Goal: Task Accomplishment & Management: Manage account settings

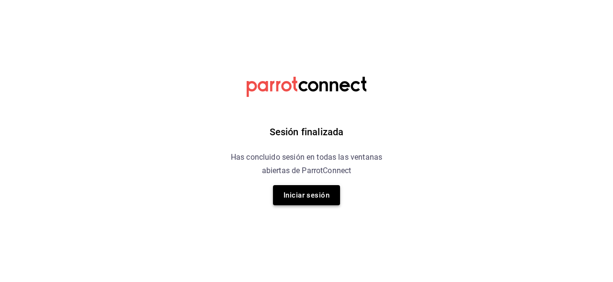
click at [285, 193] on button "Iniciar sesión" at bounding box center [306, 195] width 67 height 20
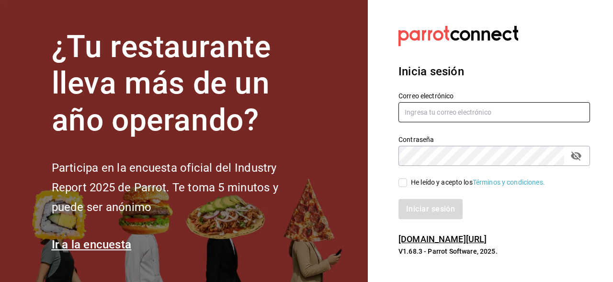
type input "multiuser@rocco.com"
click at [405, 183] on input "He leído y acepto los Términos y condiciones." at bounding box center [403, 182] width 9 height 9
checkbox input "true"
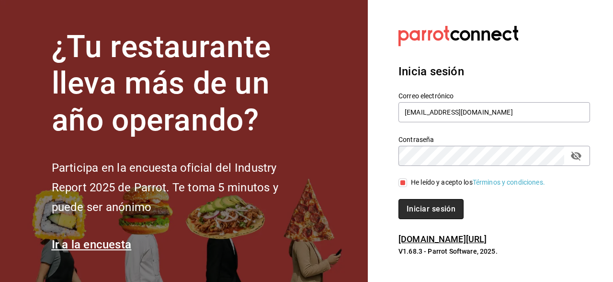
click at [418, 209] on button "Iniciar sesión" at bounding box center [431, 209] width 65 height 20
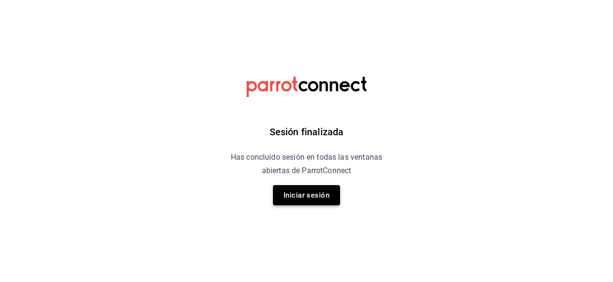
click at [321, 194] on button "Iniciar sesión" at bounding box center [306, 195] width 67 height 20
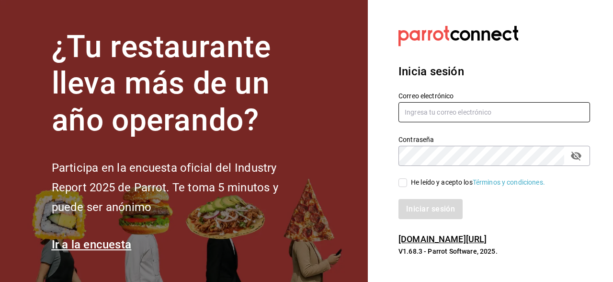
type input "[EMAIL_ADDRESS][DOMAIN_NAME]"
click at [405, 183] on input "He leído y acepto los Términos y condiciones." at bounding box center [403, 182] width 9 height 9
checkbox input "true"
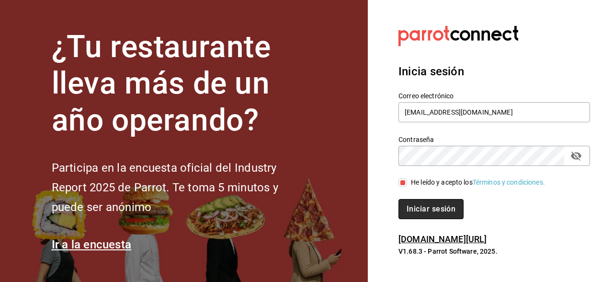
click at [421, 208] on button "Iniciar sesión" at bounding box center [431, 209] width 65 height 20
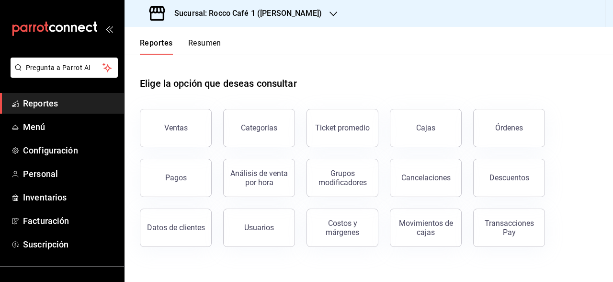
click at [409, 46] on header "Reportes Resumen" at bounding box center [369, 41] width 489 height 28
click at [61, 177] on span "Personal" at bounding box center [69, 173] width 93 height 13
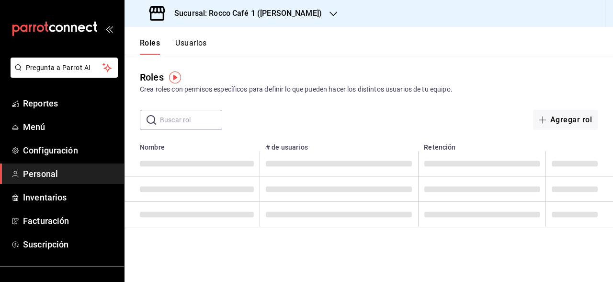
click at [415, 58] on div "Roles Crea roles con permisos específicos para definir lo que pueden hacer los …" at bounding box center [369, 92] width 489 height 75
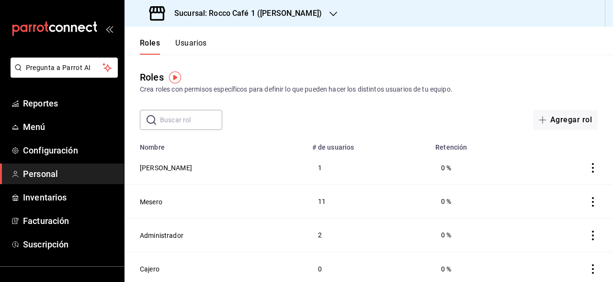
click at [198, 41] on button "Usuarios" at bounding box center [191, 46] width 32 height 16
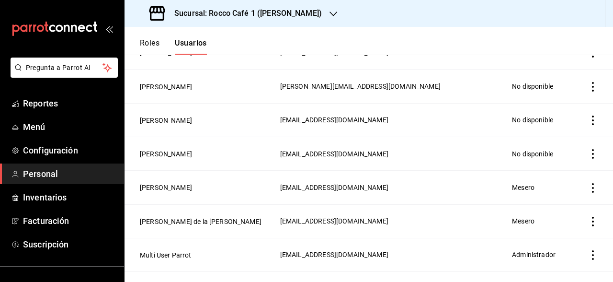
scroll to position [1040, 0]
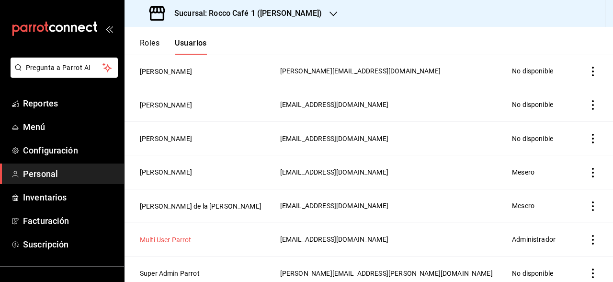
click at [189, 235] on button "Multi User Parrot" at bounding box center [166, 240] width 52 height 10
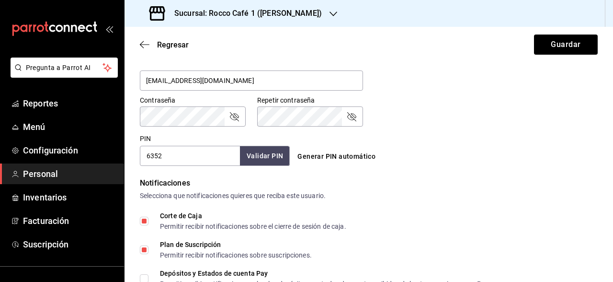
scroll to position [385, 0]
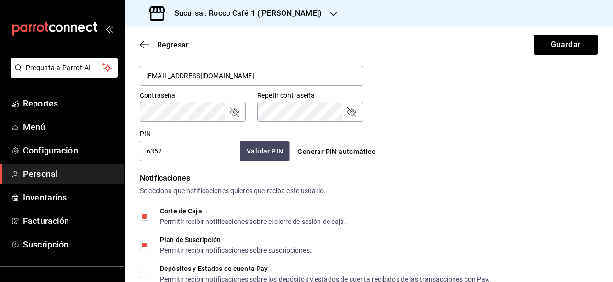
click at [216, 154] on input "6352" at bounding box center [190, 151] width 100 height 20
type input "9078"
click at [261, 158] on button "Validar PIN" at bounding box center [264, 151] width 51 height 21
click at [546, 41] on button "Guardar" at bounding box center [566, 44] width 64 height 20
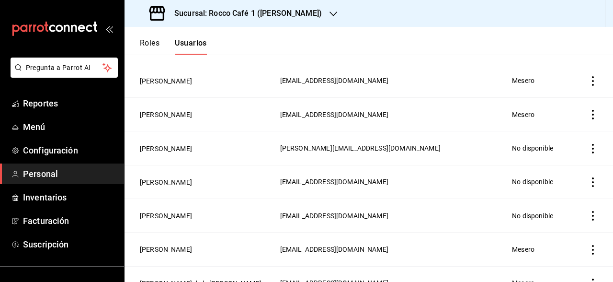
scroll to position [1040, 0]
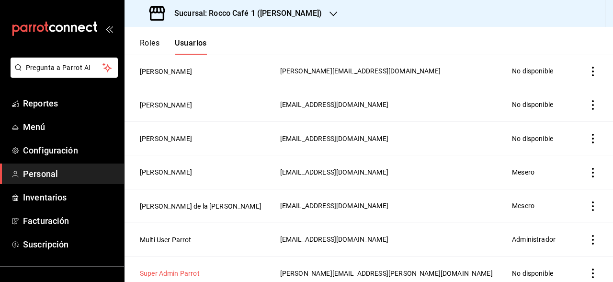
click at [192, 268] on button "Super Admin Parrot" at bounding box center [170, 273] width 60 height 10
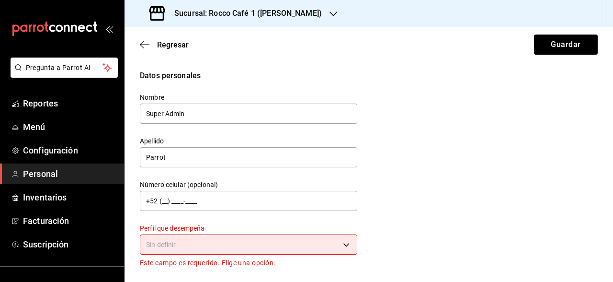
click at [179, 39] on div "Regresar Guardar" at bounding box center [369, 44] width 489 height 35
click at [180, 51] on div "Regresar Guardar" at bounding box center [369, 44] width 489 height 35
click at [180, 46] on span "Regresar" at bounding box center [173, 44] width 32 height 9
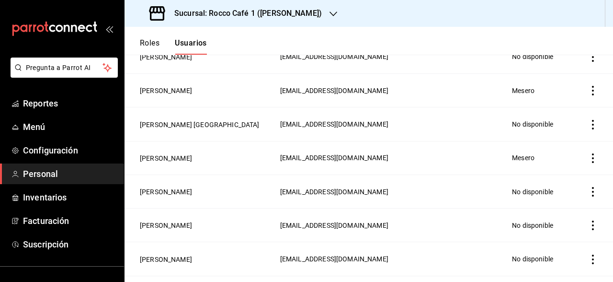
scroll to position [1040, 0]
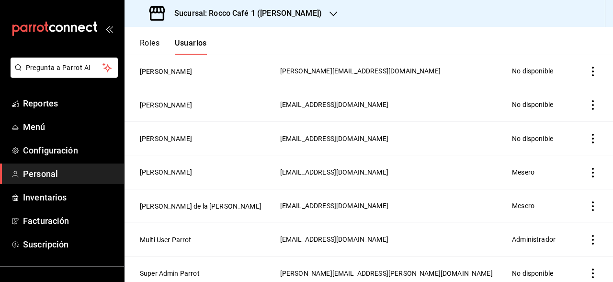
click at [594, 268] on icon "actions" at bounding box center [593, 273] width 10 height 10
click at [584, 253] on li "Eliminar" at bounding box center [557, 256] width 80 height 27
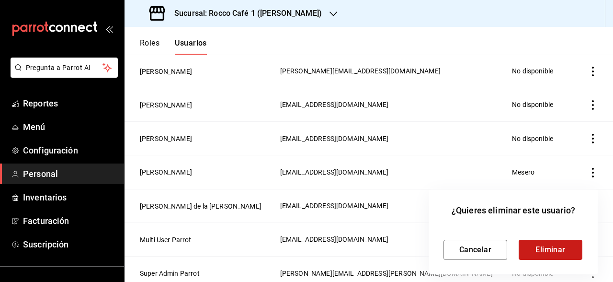
click at [565, 251] on button "Eliminar" at bounding box center [551, 250] width 64 height 20
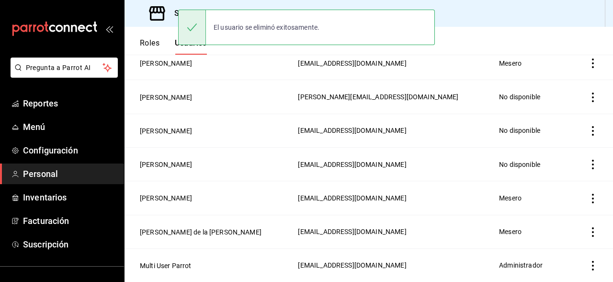
scroll to position [1006, 0]
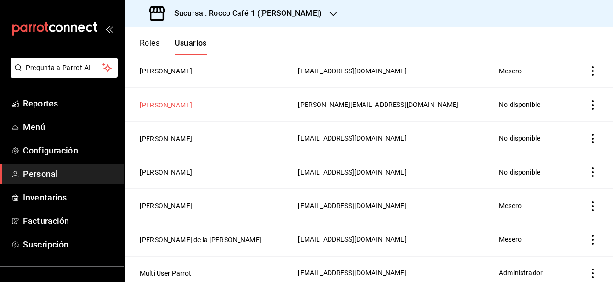
click at [171, 100] on button "[PERSON_NAME]" at bounding box center [166, 105] width 52 height 10
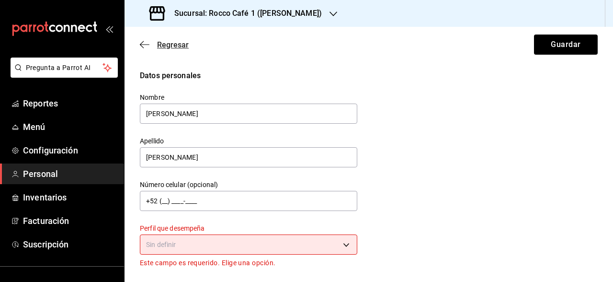
click at [183, 43] on span "Regresar" at bounding box center [173, 44] width 32 height 9
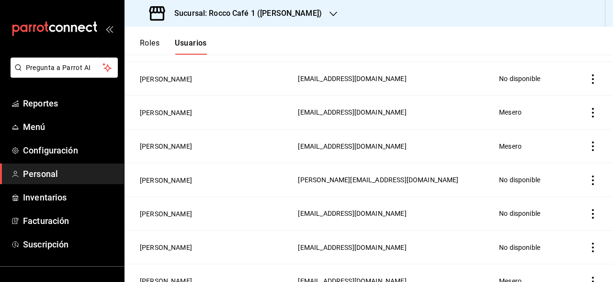
scroll to position [943, 0]
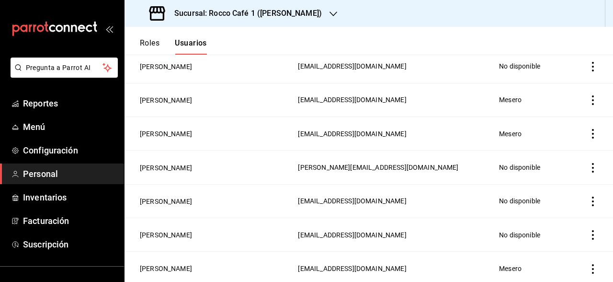
click at [592, 165] on icon "actions" at bounding box center [593, 168] width 10 height 10
click at [574, 176] on li "Eliminar" at bounding box center [557, 174] width 80 height 27
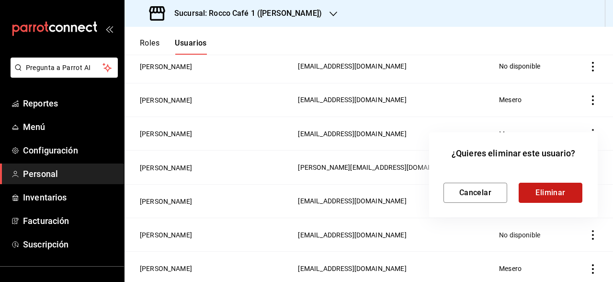
click at [539, 186] on button "Eliminar" at bounding box center [551, 193] width 64 height 20
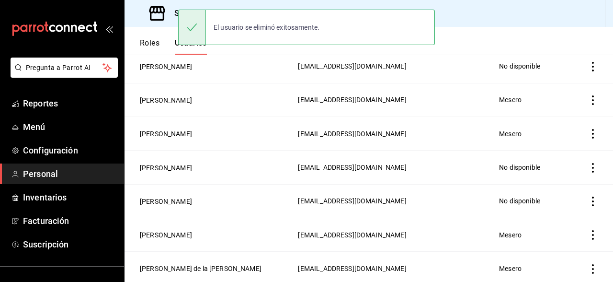
scroll to position [973, 0]
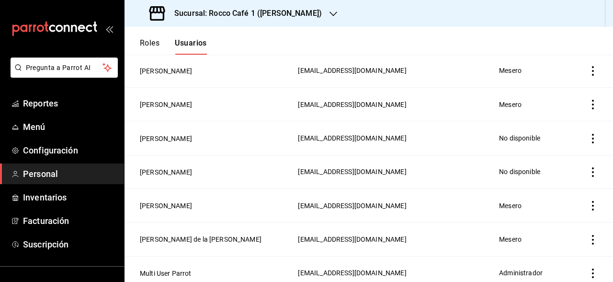
click at [247, 20] on div "Sucursal: Rocco Café 1 (CAMPOS)" at bounding box center [236, 13] width 209 height 27
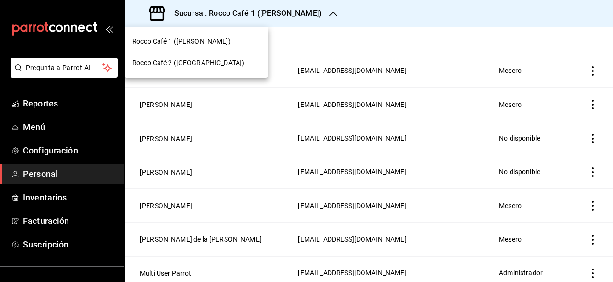
click at [223, 61] on div "Rocco Café 2 (CANTABRIA)" at bounding box center [196, 63] width 128 height 10
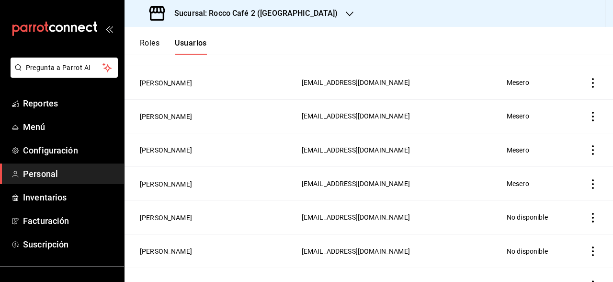
scroll to position [1006, 0]
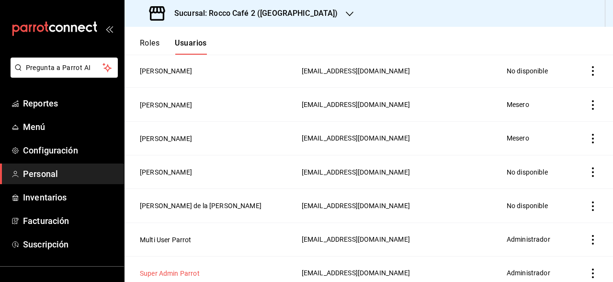
click at [184, 268] on button "Super Admin Parrot" at bounding box center [170, 273] width 60 height 10
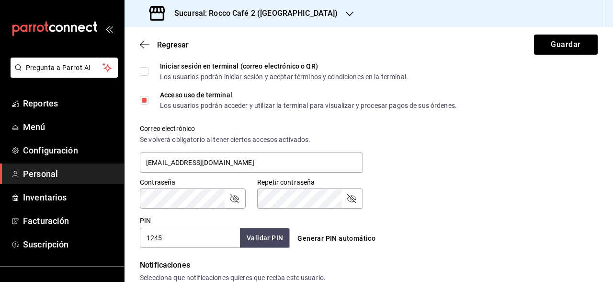
scroll to position [295, 0]
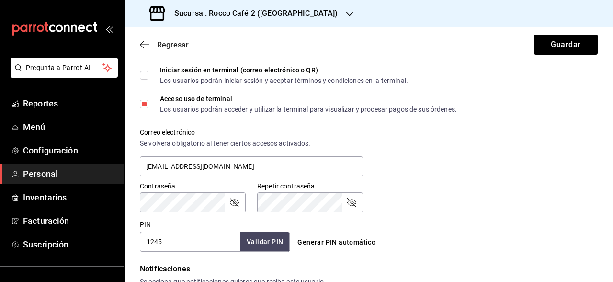
click at [183, 45] on span "Regresar" at bounding box center [173, 44] width 32 height 9
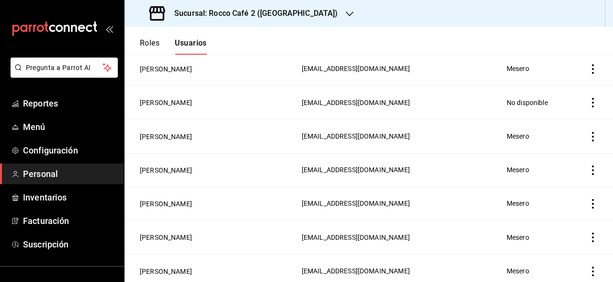
scroll to position [1006, 0]
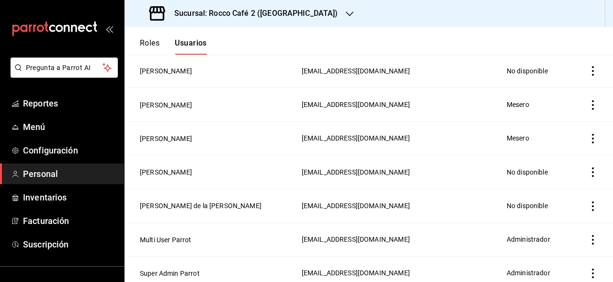
click at [594, 268] on icon "actions" at bounding box center [593, 273] width 10 height 10
click at [573, 253] on li "Eliminar" at bounding box center [557, 256] width 80 height 27
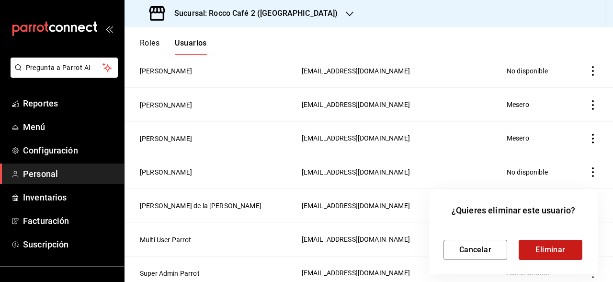
click at [558, 249] on button "Eliminar" at bounding box center [551, 250] width 64 height 20
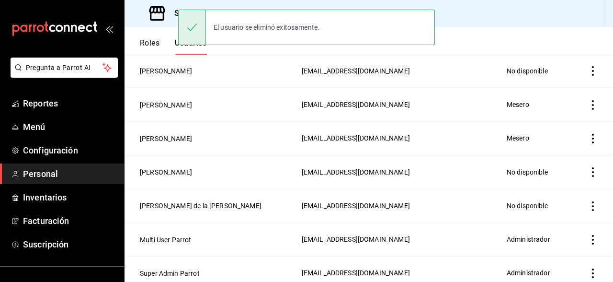
scroll to position [973, 0]
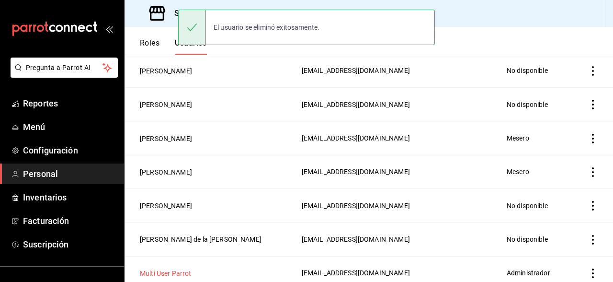
click at [186, 268] on button "Multi User Parrot" at bounding box center [166, 273] width 52 height 10
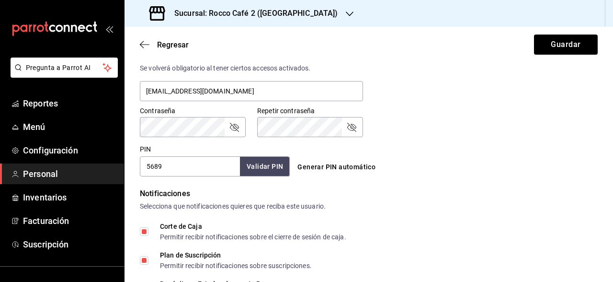
scroll to position [380, 0]
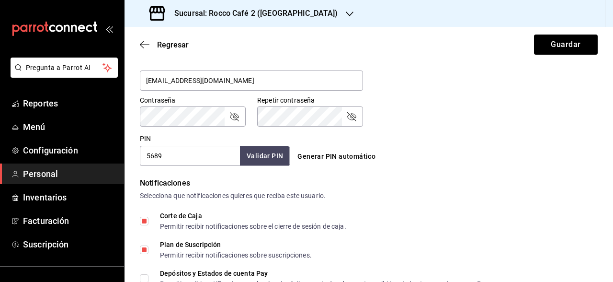
click at [202, 153] on input "5689" at bounding box center [190, 156] width 100 height 20
type input "2143"
click at [252, 153] on button "Validar PIN" at bounding box center [264, 156] width 51 height 21
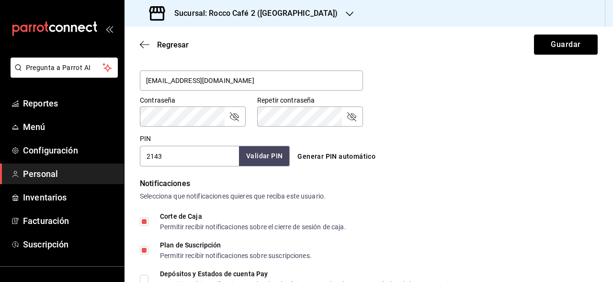
click at [276, 160] on button "Validar PIN" at bounding box center [264, 156] width 51 height 21
click at [545, 49] on button "Guardar" at bounding box center [566, 44] width 64 height 20
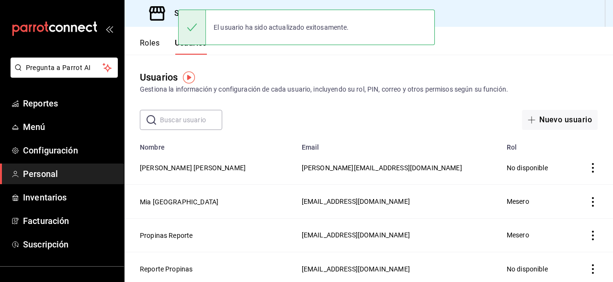
click at [195, 111] on input "text" at bounding box center [191, 119] width 62 height 19
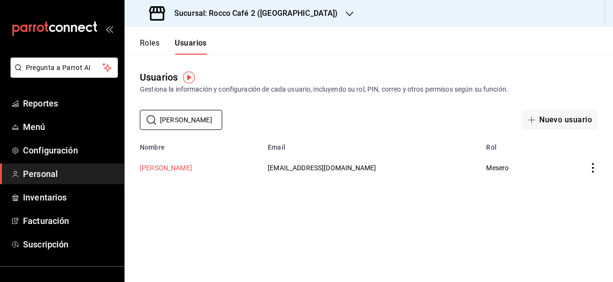
type input "dina"
click at [175, 170] on button "Dina Castañeda" at bounding box center [166, 168] width 52 height 10
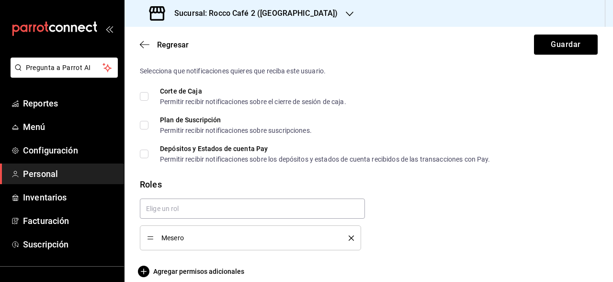
scroll to position [516, 0]
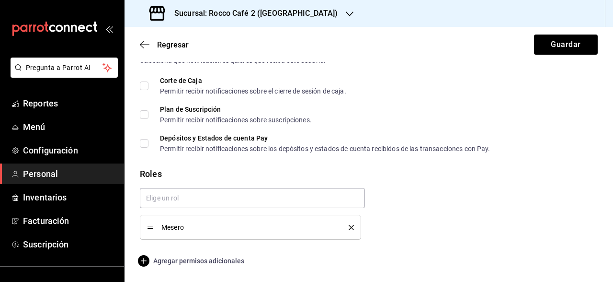
click at [212, 262] on span "Agregar permisos adicionales" at bounding box center [192, 260] width 104 height 11
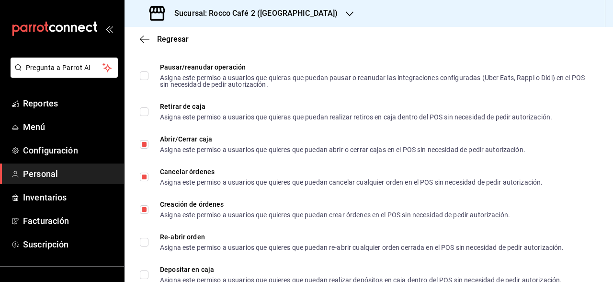
scroll to position [862, 0]
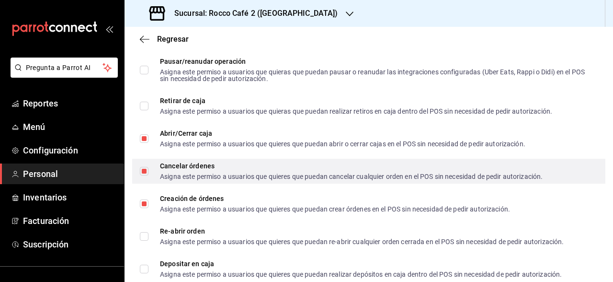
click at [148, 170] on input "Cancelar órdenes Asigna este permiso a usuarios que quieres que puedan cancelar…" at bounding box center [144, 171] width 9 height 9
checkbox input "false"
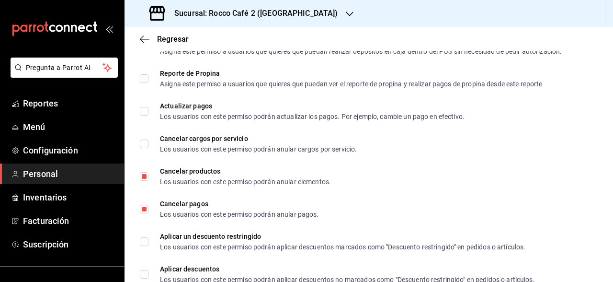
scroll to position [1086, 0]
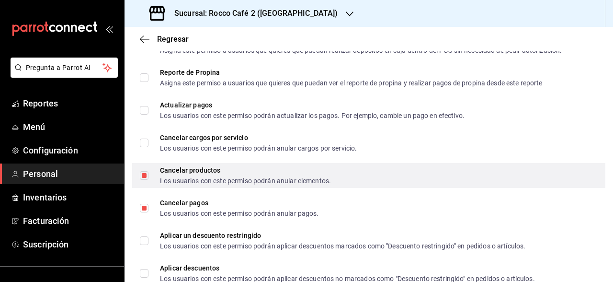
click at [142, 173] on input "Cancelar productos Los usuarios con este permiso podrán anular elementos." at bounding box center [144, 175] width 9 height 9
checkbox input "false"
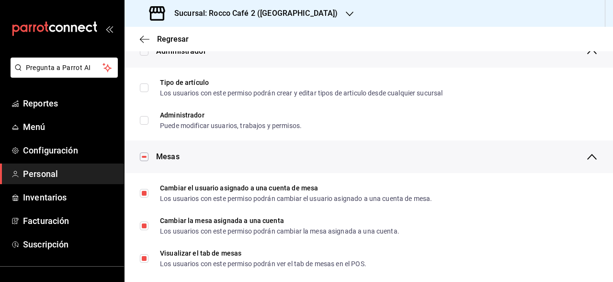
scroll to position [0, 0]
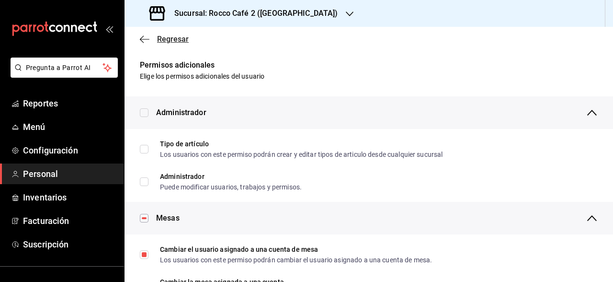
click at [154, 39] on span "Regresar" at bounding box center [164, 38] width 49 height 9
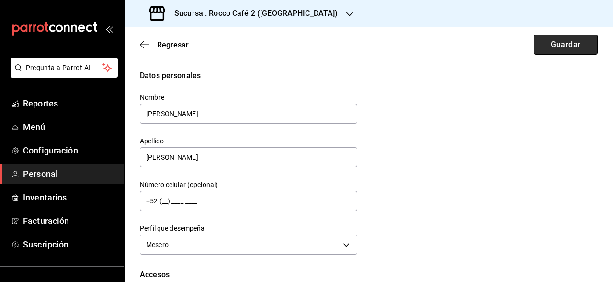
click at [545, 40] on button "Guardar" at bounding box center [566, 44] width 64 height 20
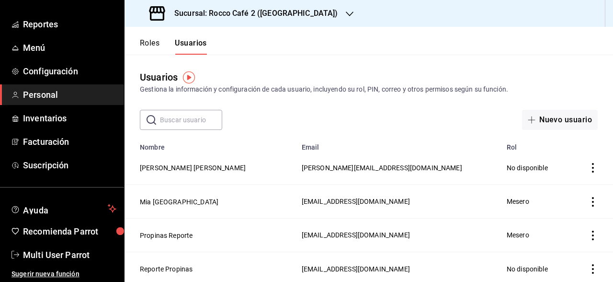
scroll to position [80, 0]
click at [65, 252] on span "Multi User Parrot" at bounding box center [69, 254] width 93 height 13
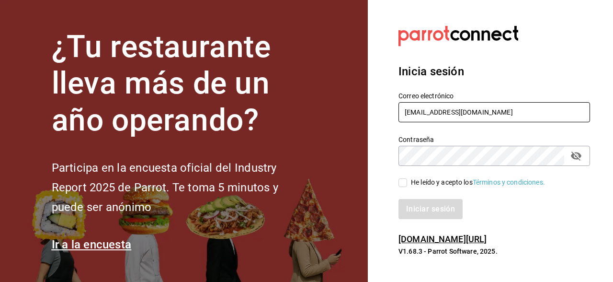
click at [477, 112] on input "multiuser@rocco.com" at bounding box center [495, 112] width 192 height 20
type input "[EMAIL_ADDRESS][DOMAIN_NAME]"
click at [575, 154] on icon "passwordField" at bounding box center [576, 155] width 11 height 11
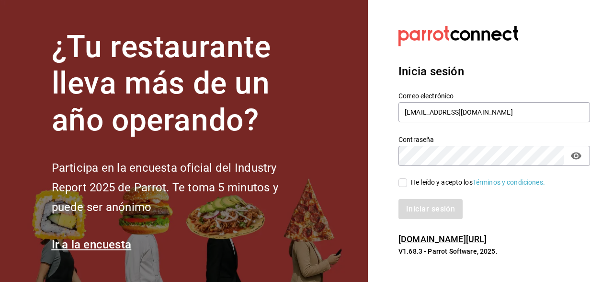
click at [420, 185] on div "He leído y acepto los Términos y condiciones." at bounding box center [478, 182] width 134 height 10
click at [407, 185] on input "He leído y acepto los Términos y condiciones." at bounding box center [403, 182] width 9 height 9
checkbox input "true"
click at [424, 208] on button "Iniciar sesión" at bounding box center [431, 209] width 65 height 20
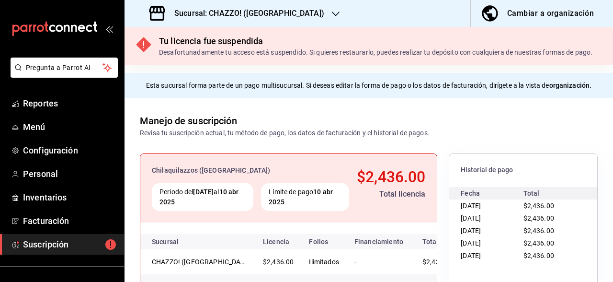
click at [269, 18] on h3 "Sucursal: CHAZZO! ([GEOGRAPHIC_DATA])" at bounding box center [246, 13] width 158 height 11
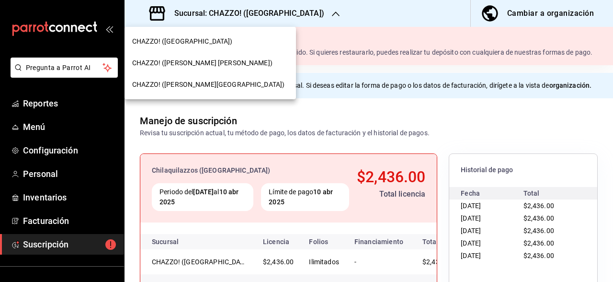
click at [232, 57] on div "CHAZZO! ([PERSON_NAME] [PERSON_NAME])" at bounding box center [211, 63] width 172 height 22
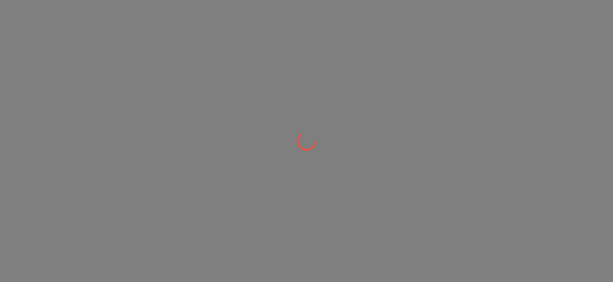
click at [195, 64] on div at bounding box center [306, 141] width 613 height 282
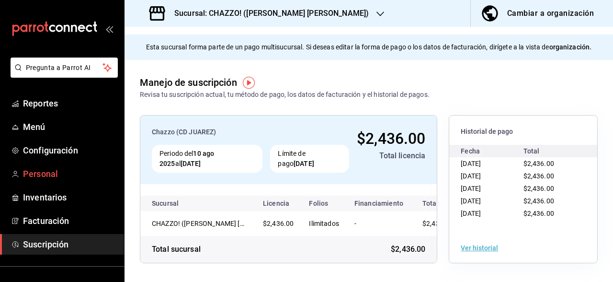
click at [56, 177] on span "Personal" at bounding box center [69, 173] width 93 height 13
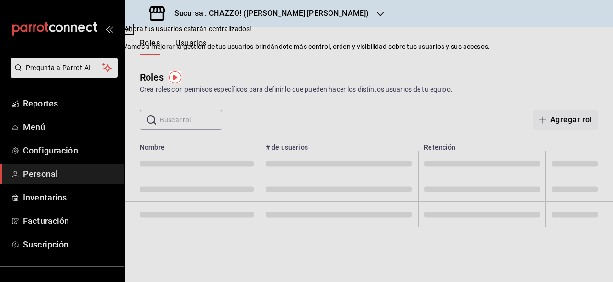
click at [416, 56] on div "Roles Crea roles con permisos específicos para definir lo que pueden hacer los …" at bounding box center [369, 92] width 489 height 75
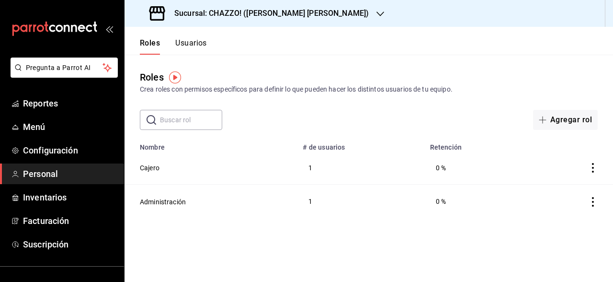
click at [188, 44] on button "Usuarios" at bounding box center [191, 46] width 32 height 16
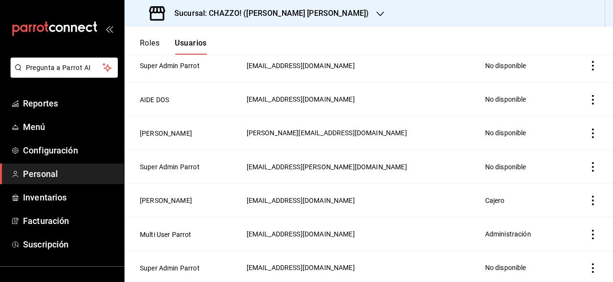
scroll to position [103, 0]
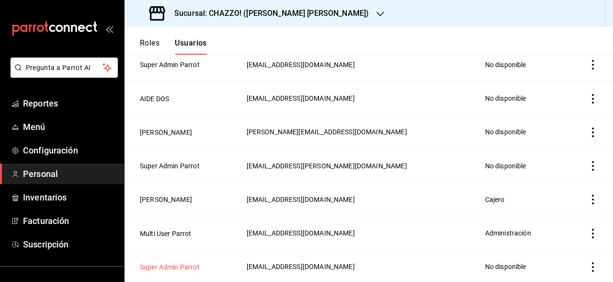
click at [184, 265] on button "Super Admin Parrot" at bounding box center [170, 267] width 60 height 10
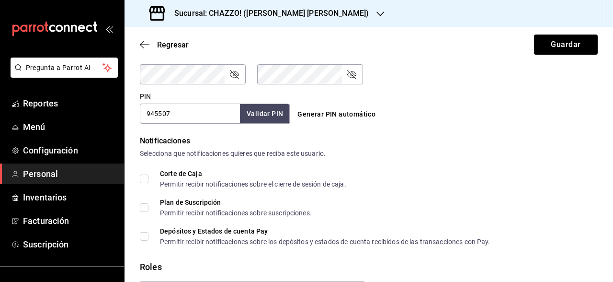
scroll to position [433, 0]
click at [176, 44] on span "Regresar" at bounding box center [173, 44] width 32 height 9
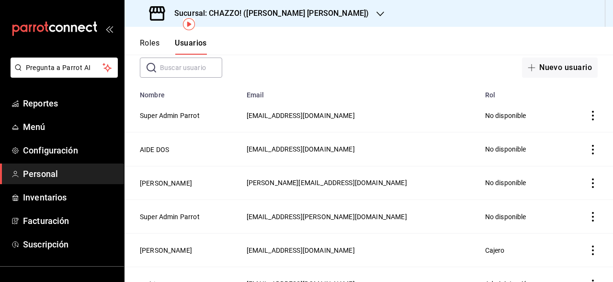
scroll to position [55, 0]
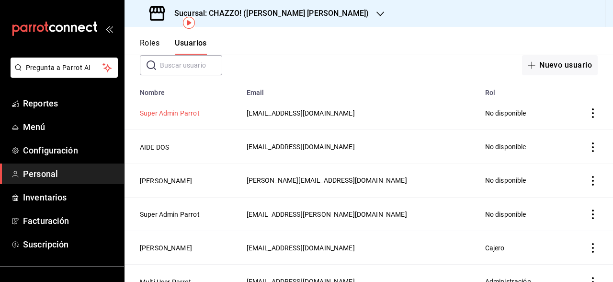
click at [193, 113] on button "Super Admin Parrot" at bounding box center [170, 113] width 60 height 10
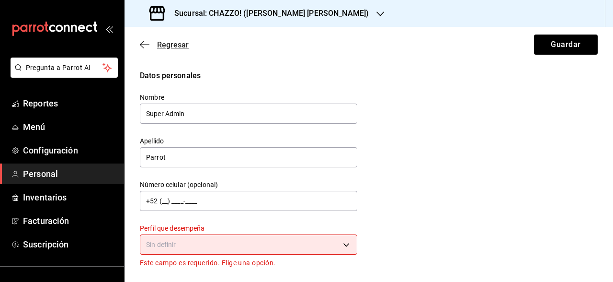
click at [182, 42] on span "Regresar" at bounding box center [173, 44] width 32 height 9
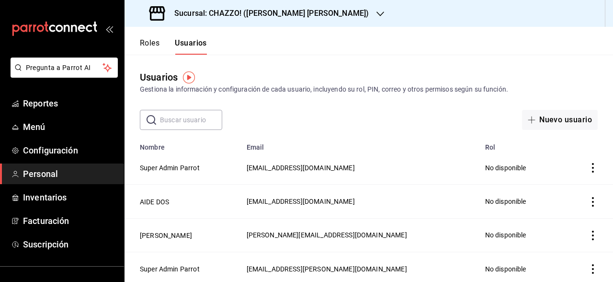
click at [585, 168] on td "employeesTable" at bounding box center [588, 168] width 49 height 34
click at [593, 168] on icon "actions" at bounding box center [593, 168] width 2 height 10
click at [558, 180] on span "Eliminar" at bounding box center [558, 181] width 24 height 8
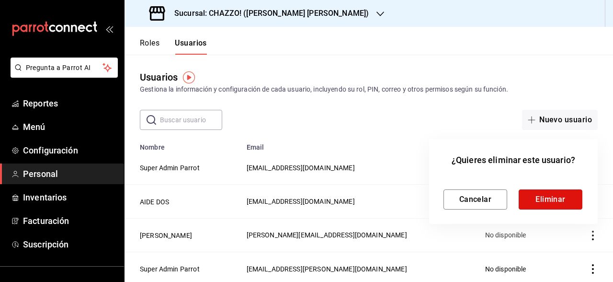
drag, startPoint x: 558, startPoint y: 180, endPoint x: 547, endPoint y: 202, distance: 24.4
click at [547, 202] on button "Eliminar" at bounding box center [551, 199] width 64 height 20
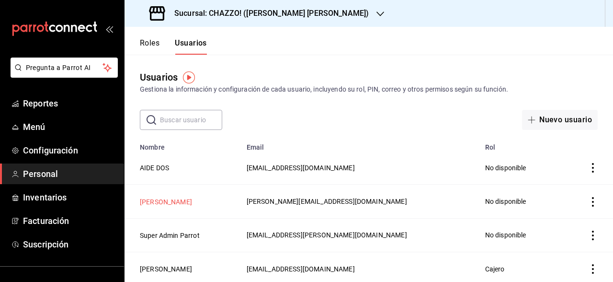
click at [161, 201] on button "[PERSON_NAME]" at bounding box center [166, 202] width 52 height 10
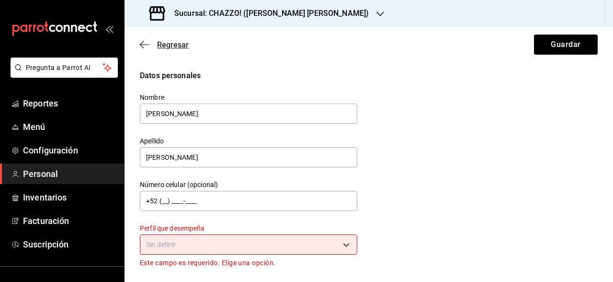
click at [164, 43] on span "Regresar" at bounding box center [173, 44] width 32 height 9
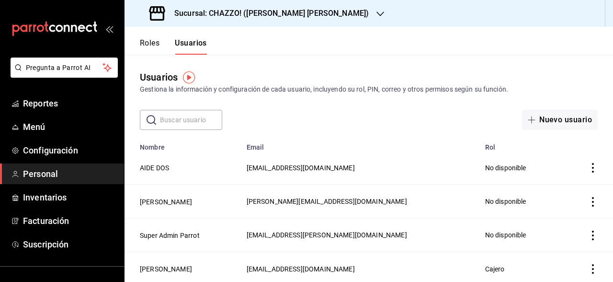
click at [593, 204] on icon "actions" at bounding box center [593, 202] width 2 height 10
click at [564, 209] on span "Eliminar" at bounding box center [550, 214] width 42 height 11
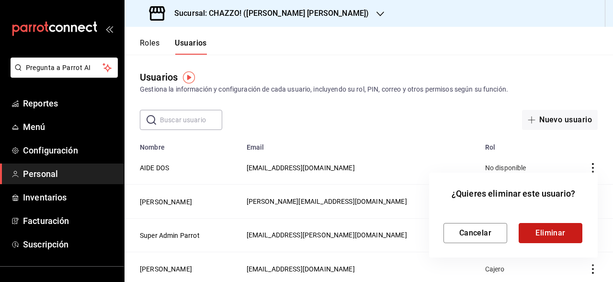
click at [539, 230] on button "Eliminar" at bounding box center [551, 233] width 64 height 20
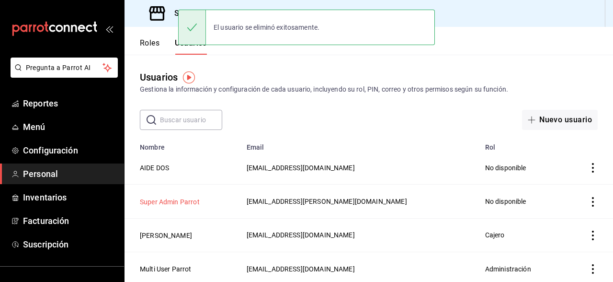
click at [182, 202] on button "Super Admin Parrot" at bounding box center [170, 202] width 60 height 10
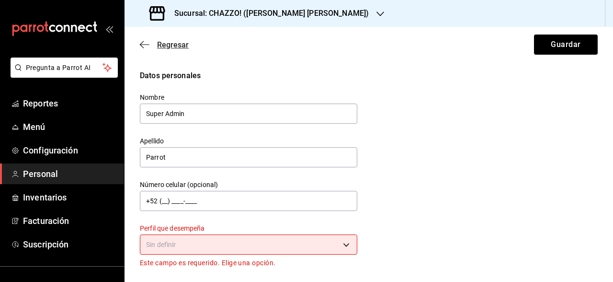
click at [171, 44] on span "Regresar" at bounding box center [173, 44] width 32 height 9
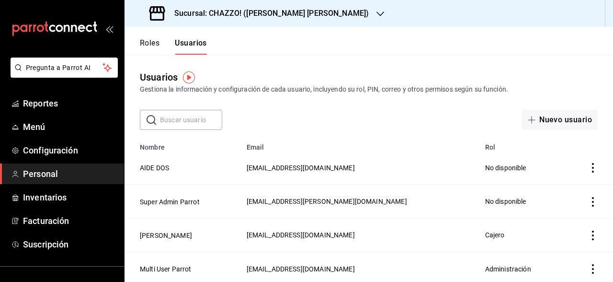
click at [597, 203] on icon "actions" at bounding box center [593, 202] width 10 height 10
click at [575, 215] on li "Eliminar" at bounding box center [557, 214] width 80 height 27
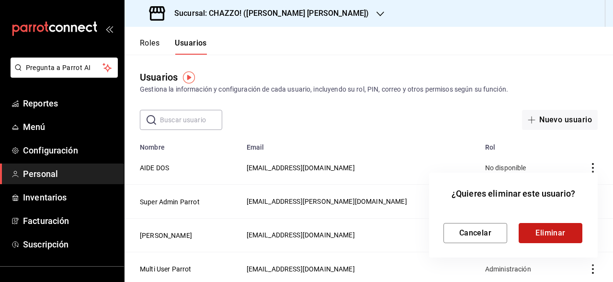
click at [540, 237] on button "Eliminar" at bounding box center [551, 233] width 64 height 20
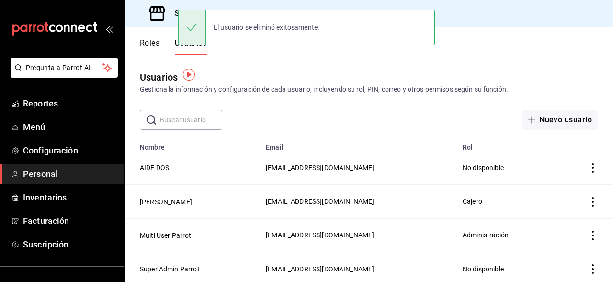
scroll to position [3, 0]
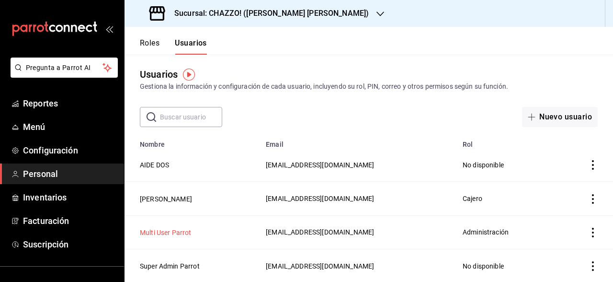
click at [187, 230] on button "Multi User Parrot" at bounding box center [166, 233] width 52 height 10
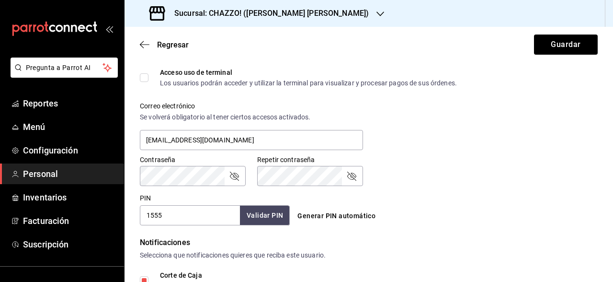
scroll to position [321, 0]
click at [210, 213] on input "1555" at bounding box center [190, 216] width 100 height 20
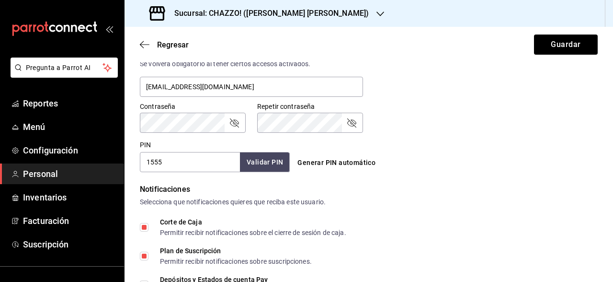
scroll to position [372, 0]
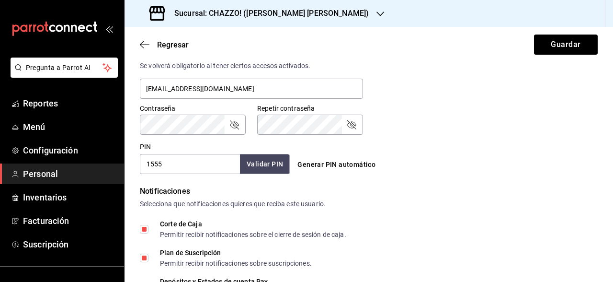
click at [185, 163] on input "1555" at bounding box center [190, 164] width 100 height 20
type input "2121"
click at [253, 168] on button "Validar PIN" at bounding box center [264, 164] width 51 height 21
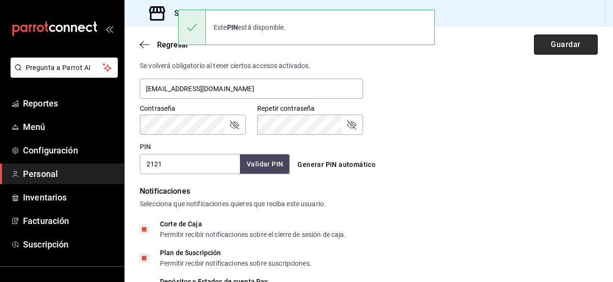
click at [556, 46] on button "Guardar" at bounding box center [566, 44] width 64 height 20
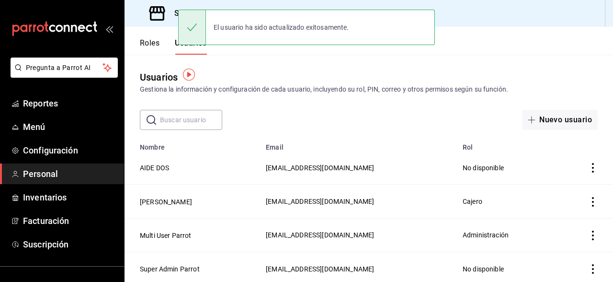
scroll to position [3, 0]
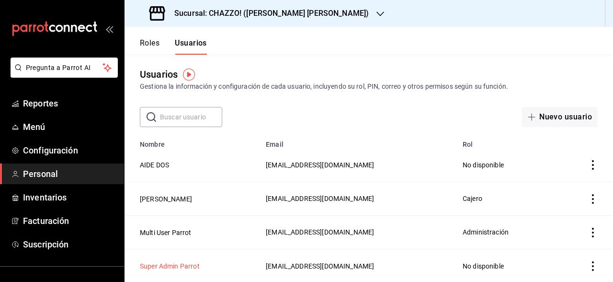
click at [186, 266] on button "Super Admin Parrot" at bounding box center [170, 266] width 60 height 10
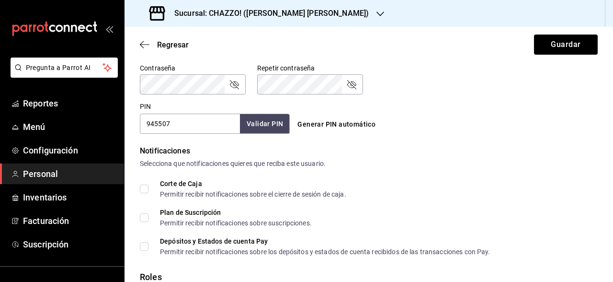
scroll to position [441, 0]
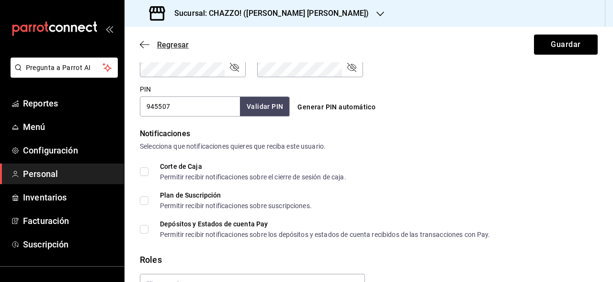
click at [182, 46] on span "Regresar" at bounding box center [173, 44] width 32 height 9
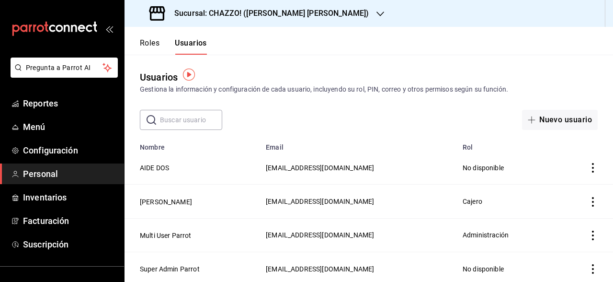
scroll to position [3, 0]
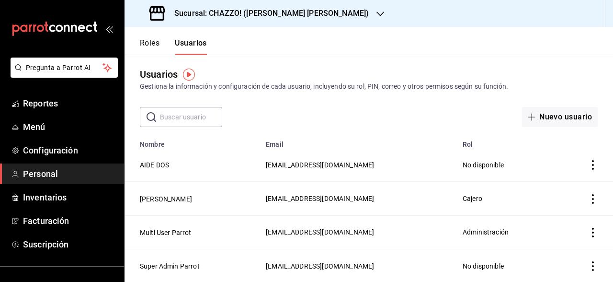
click at [592, 268] on icon "actions" at bounding box center [593, 266] width 10 height 10
click at [567, 263] on li "Eliminar" at bounding box center [557, 256] width 80 height 27
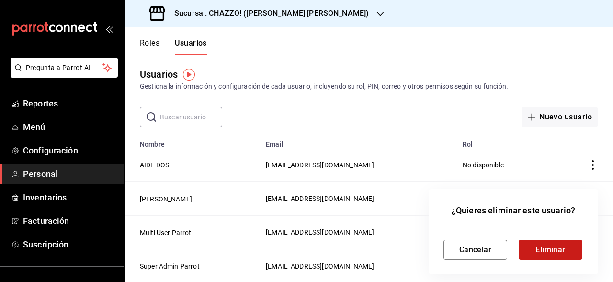
click at [531, 244] on button "Eliminar" at bounding box center [551, 250] width 64 height 20
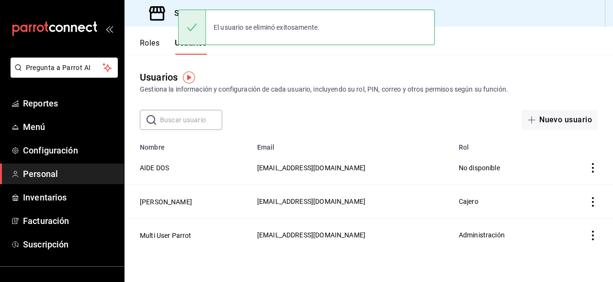
scroll to position [0, 0]
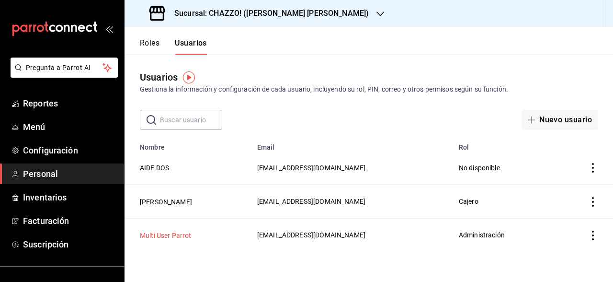
click at [181, 233] on button "Multi User Parrot" at bounding box center [166, 235] width 52 height 10
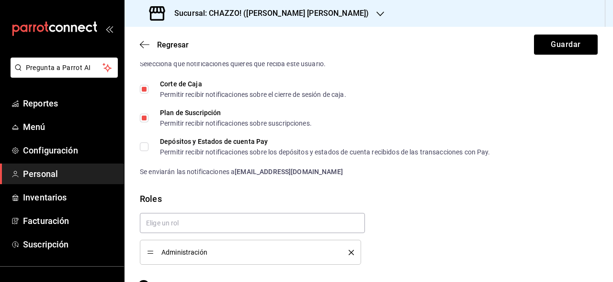
scroll to position [537, 0]
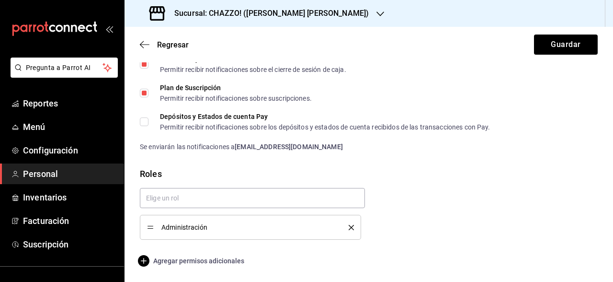
click at [217, 261] on span "Agregar permisos adicionales" at bounding box center [192, 260] width 104 height 11
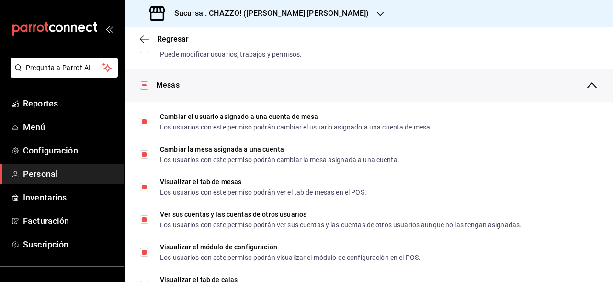
scroll to position [0, 0]
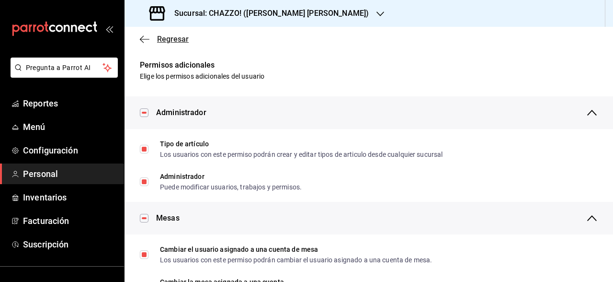
click at [168, 38] on span "Regresar" at bounding box center [173, 38] width 32 height 9
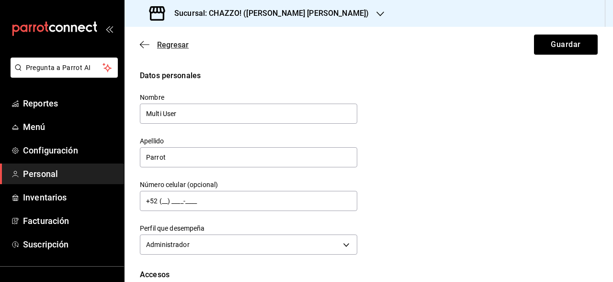
click at [169, 42] on span "Regresar" at bounding box center [173, 44] width 32 height 9
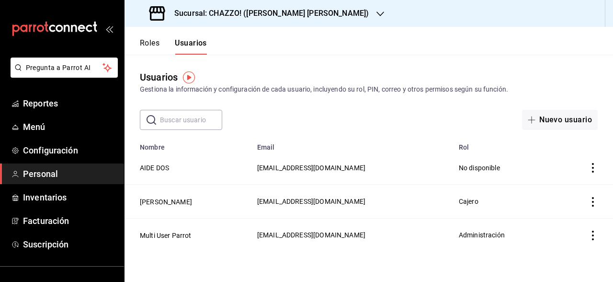
click at [261, 16] on h3 "Sucursal: CHAZZO! ([PERSON_NAME] [PERSON_NAME])" at bounding box center [268, 13] width 202 height 11
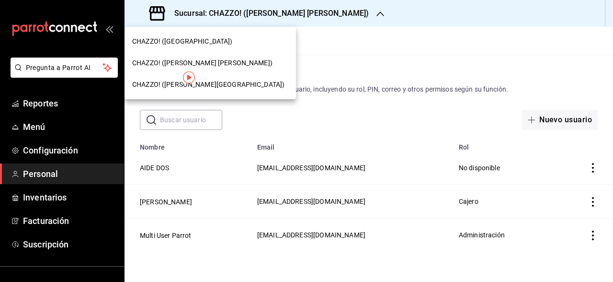
click at [170, 205] on div at bounding box center [306, 141] width 613 height 282
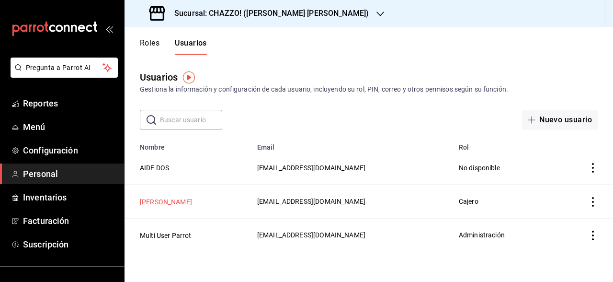
click at [170, 200] on button "[PERSON_NAME]" at bounding box center [166, 202] width 52 height 10
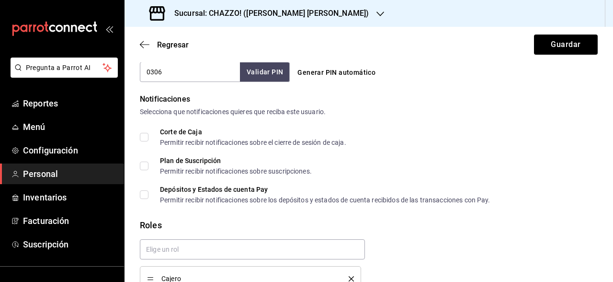
scroll to position [516, 0]
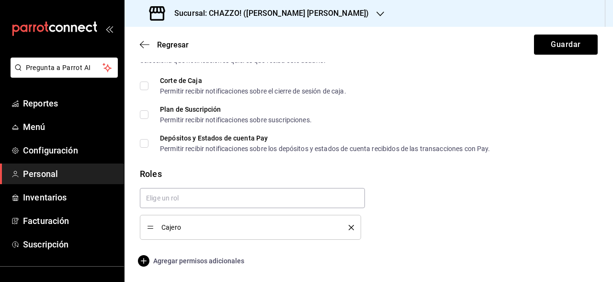
click at [186, 258] on span "Agregar permisos adicionales" at bounding box center [192, 260] width 104 height 11
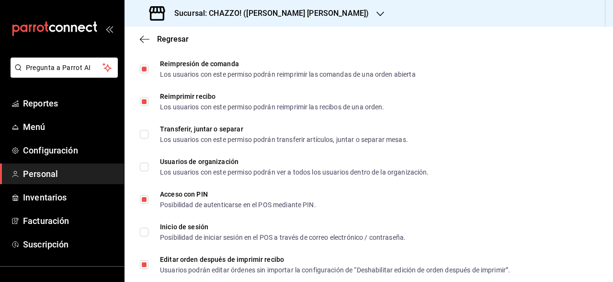
scroll to position [1438, 0]
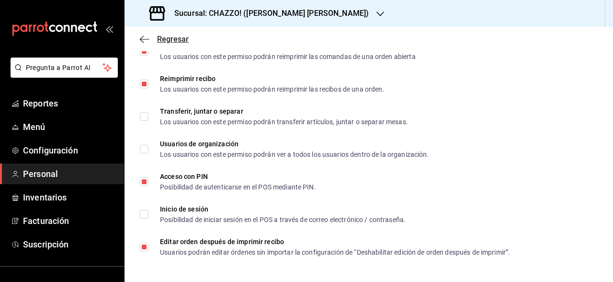
click at [179, 34] on span "Regresar" at bounding box center [173, 38] width 32 height 9
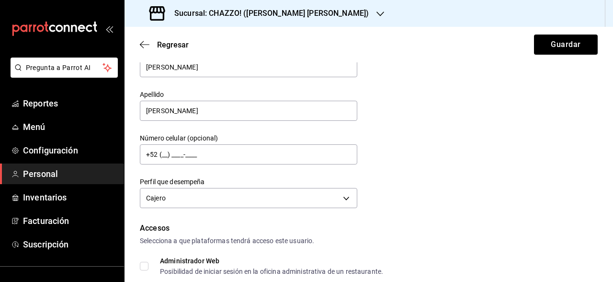
scroll to position [0, 0]
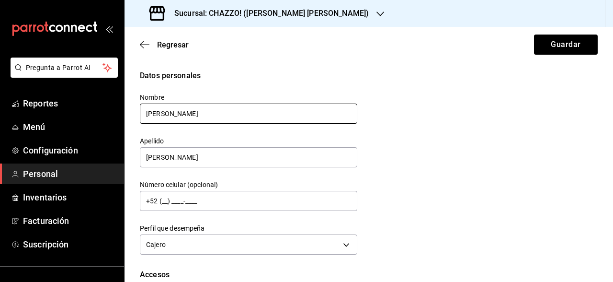
click at [201, 115] on input "[PERSON_NAME]" at bounding box center [249, 113] width 218 height 20
click at [201, 114] on input "[PERSON_NAME]" at bounding box center [249, 113] width 218 height 20
type input "[PERSON_NAME]"
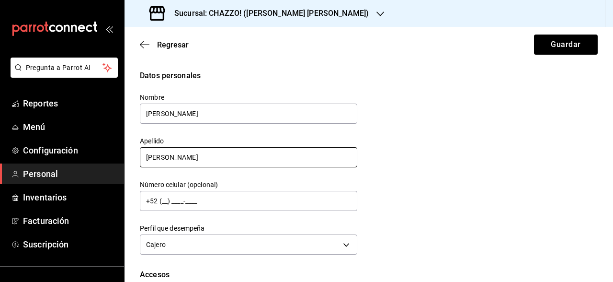
click at [193, 160] on input "[PERSON_NAME]" at bounding box center [249, 157] width 218 height 20
type input "[PERSON_NAME]"
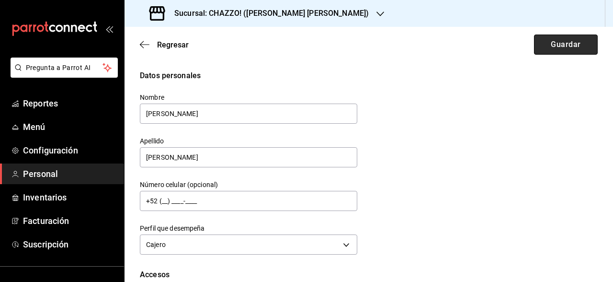
click at [552, 51] on button "Guardar" at bounding box center [566, 44] width 64 height 20
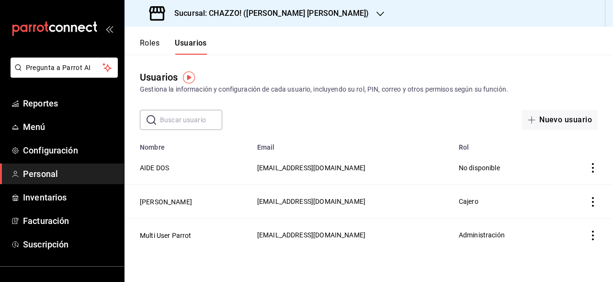
click at [244, 11] on h3 "Sucursal: CHAZZO! ([PERSON_NAME] [PERSON_NAME])" at bounding box center [268, 13] width 202 height 11
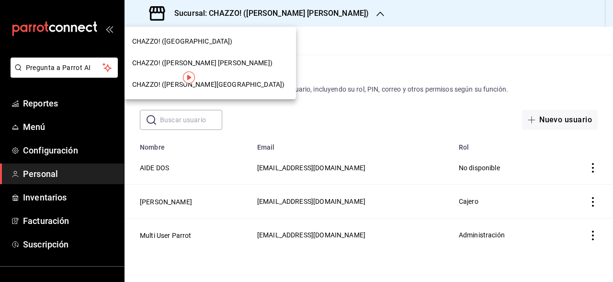
click at [198, 89] on span "CHAZZO! ([PERSON_NAME][GEOGRAPHIC_DATA])" at bounding box center [208, 85] width 152 height 10
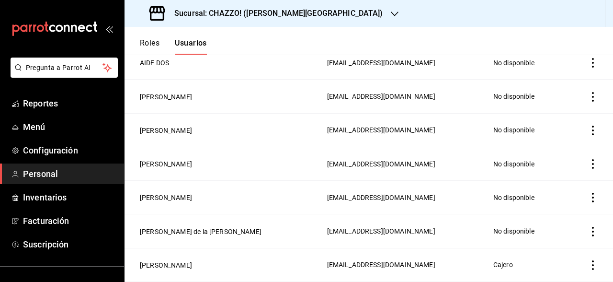
scroll to position [137, 0]
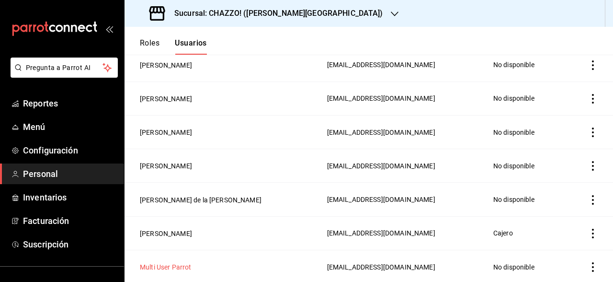
click at [170, 264] on button "Multi User Parrot" at bounding box center [166, 267] width 52 height 10
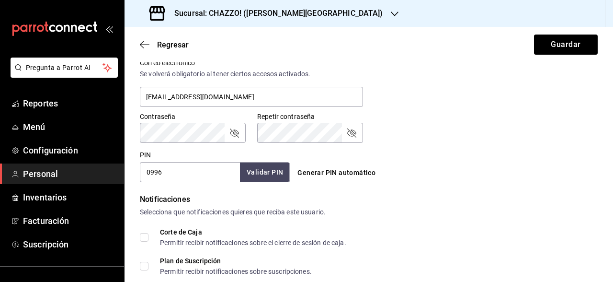
scroll to position [365, 0]
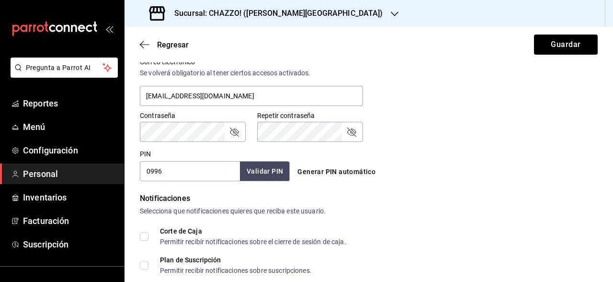
click at [193, 169] on input "0996" at bounding box center [190, 171] width 100 height 20
type input "7890"
click at [272, 169] on button "Validar PIN" at bounding box center [264, 171] width 51 height 21
click at [551, 46] on button "Guardar" at bounding box center [566, 44] width 64 height 20
